Goal: Navigation & Orientation: Go to known website

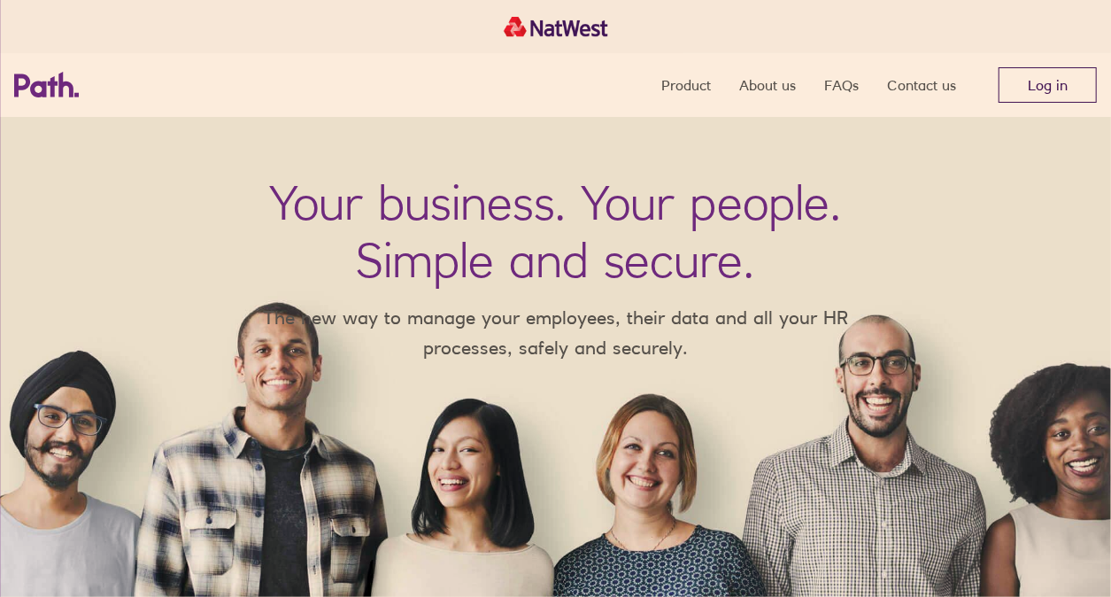
click at [1008, 81] on link "Log in" at bounding box center [1048, 84] width 98 height 35
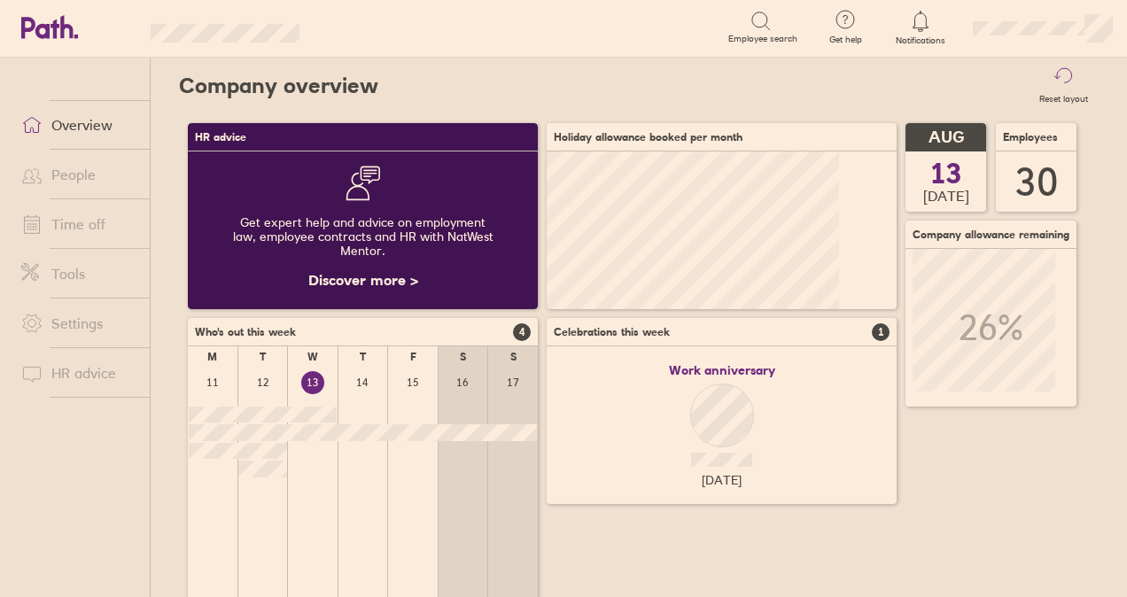
scroll to position [158, 349]
